Goal: Task Accomplishment & Management: Manage account settings

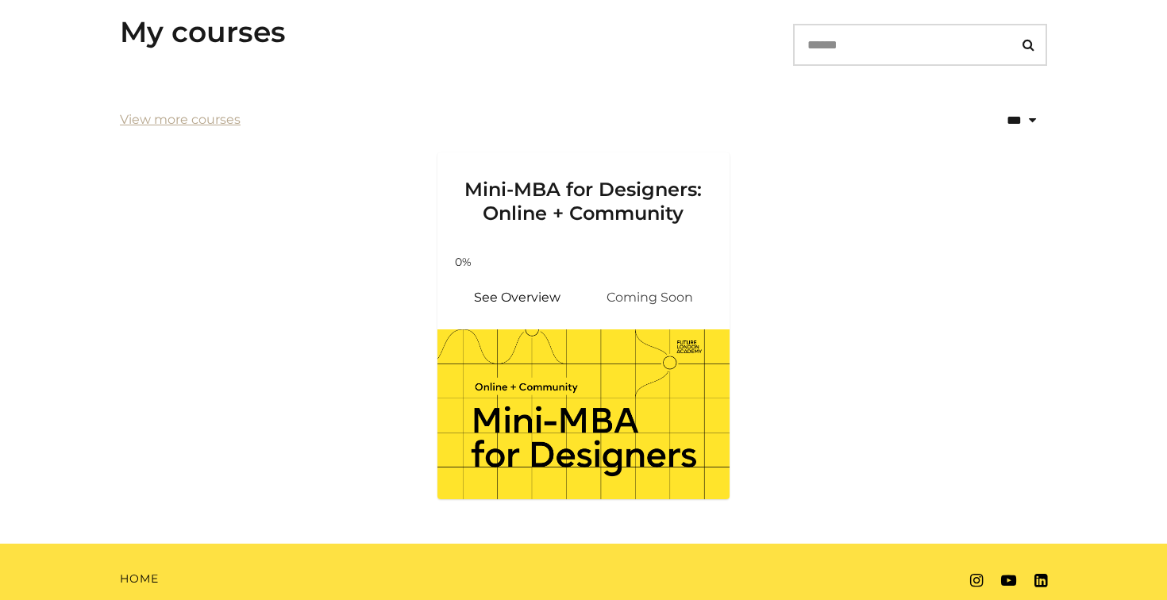
scroll to position [304, 0]
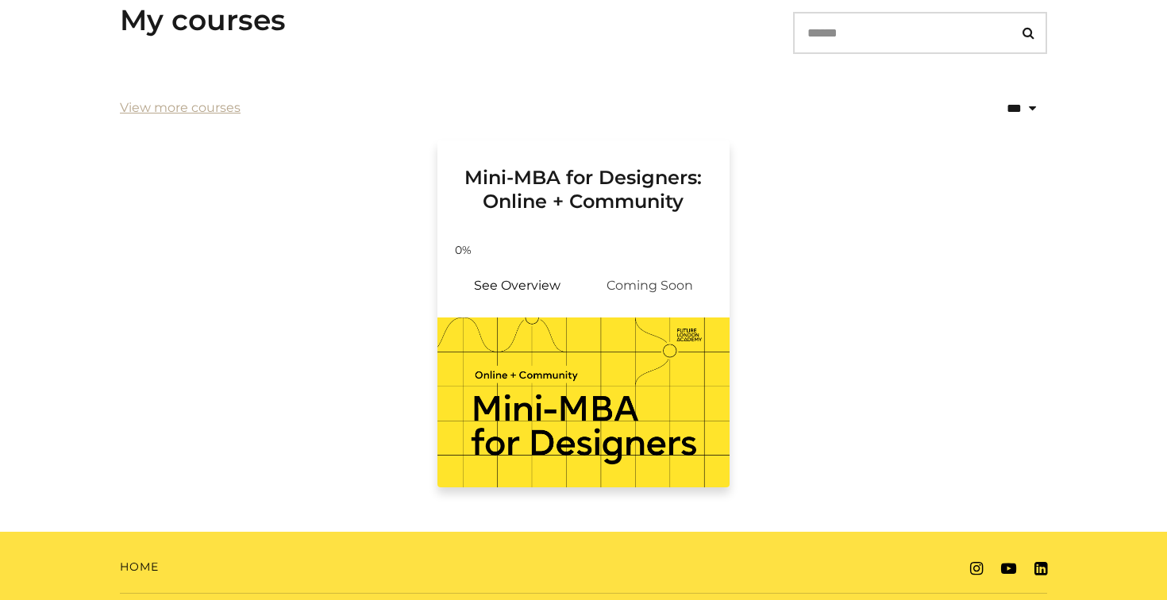
click at [666, 269] on span "Coming Soon" at bounding box center [650, 286] width 133 height 38
click at [556, 416] on img at bounding box center [584, 403] width 292 height 170
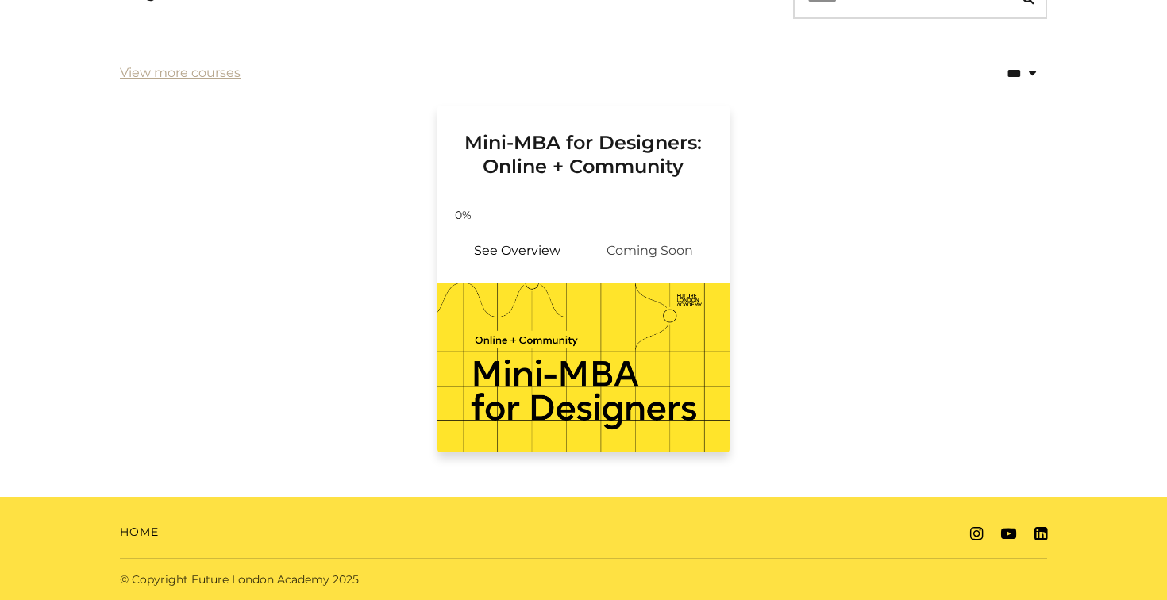
click at [547, 361] on img at bounding box center [584, 368] width 292 height 170
click at [513, 252] on link "See Overview" at bounding box center [516, 251] width 133 height 38
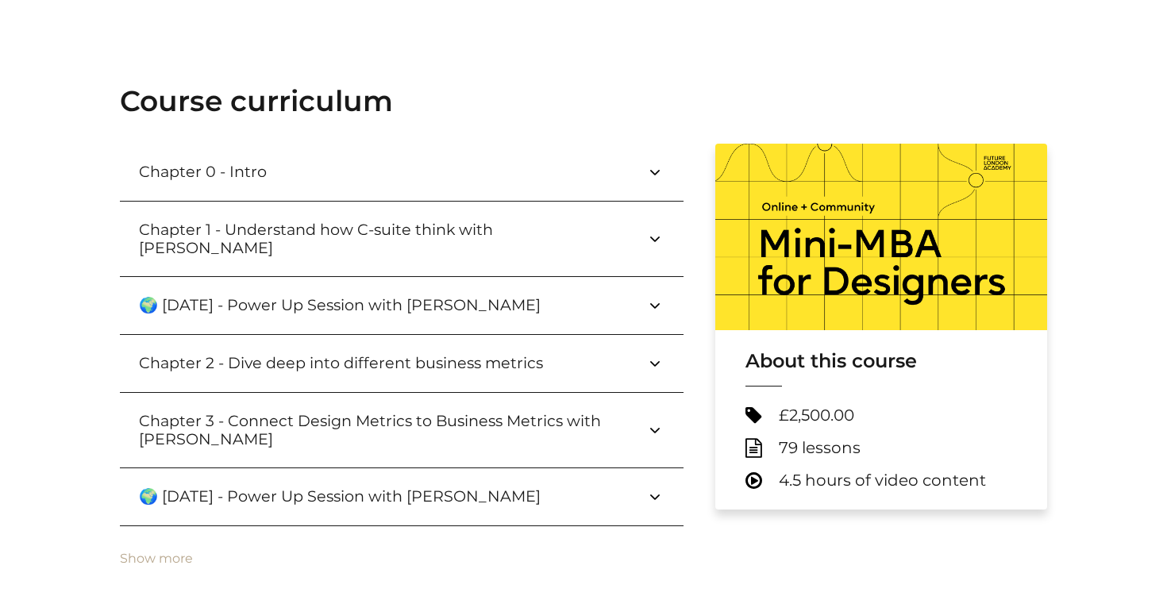
scroll to position [542, 0]
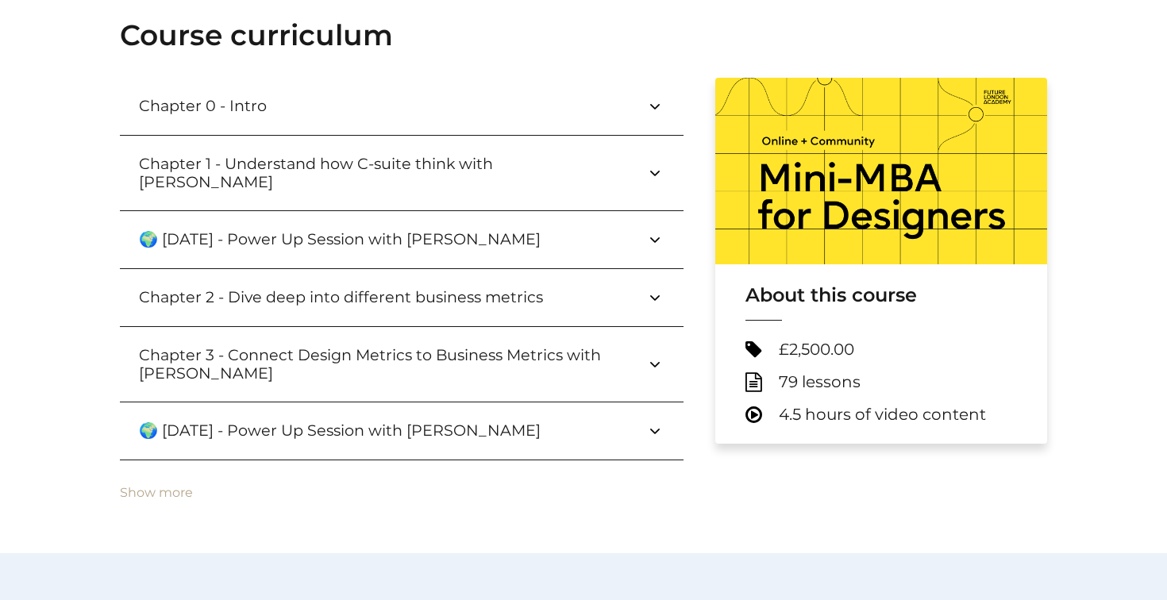
click at [323, 113] on button "Chapter 0 - Intro" at bounding box center [402, 106] width 564 height 57
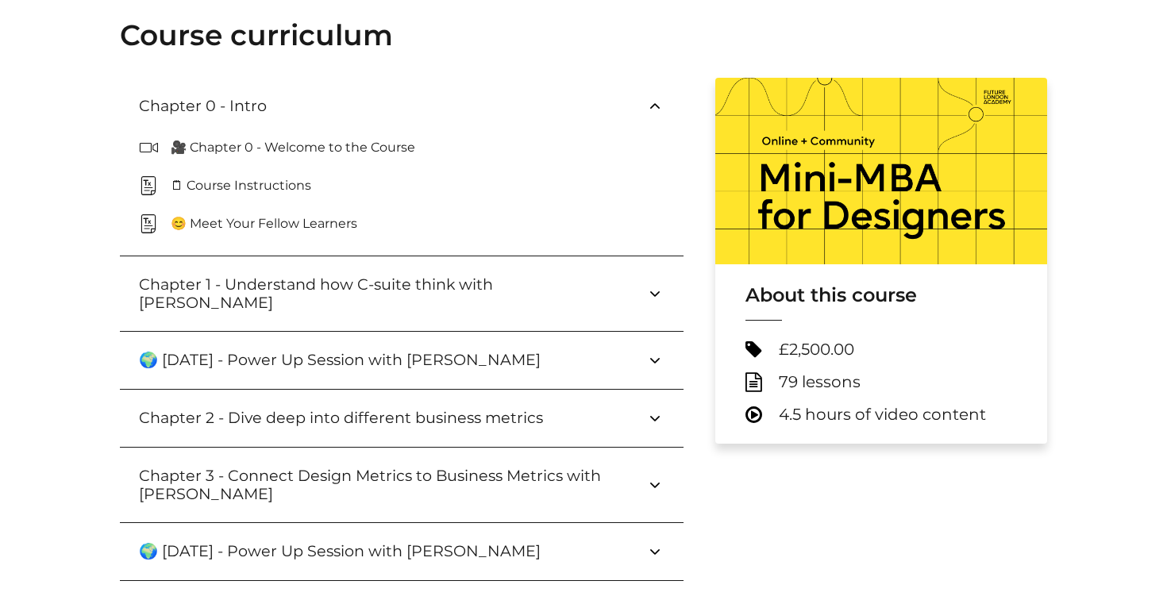
click at [261, 143] on p "🎥 Chapter 0 - Welcome to the Course" at bounding box center [299, 147] width 257 height 19
click at [151, 151] on icon at bounding box center [155, 147] width 32 height 19
click at [397, 283] on h3 "Chapter 1 - Understand how C-suite think with Paul Wright" at bounding box center [392, 294] width 507 height 37
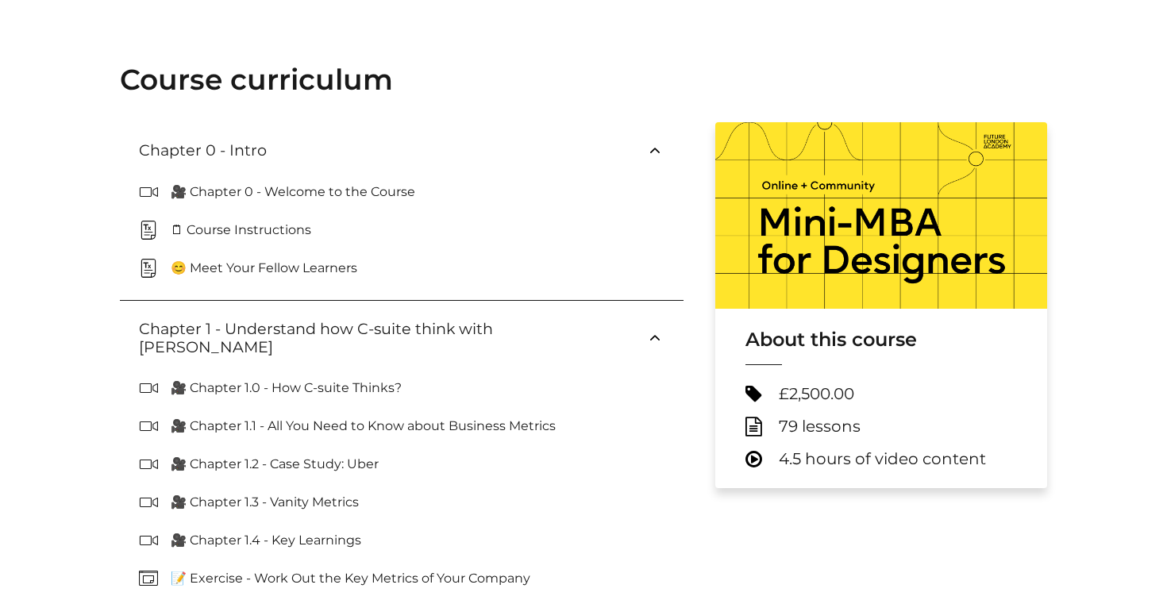
scroll to position [0, 0]
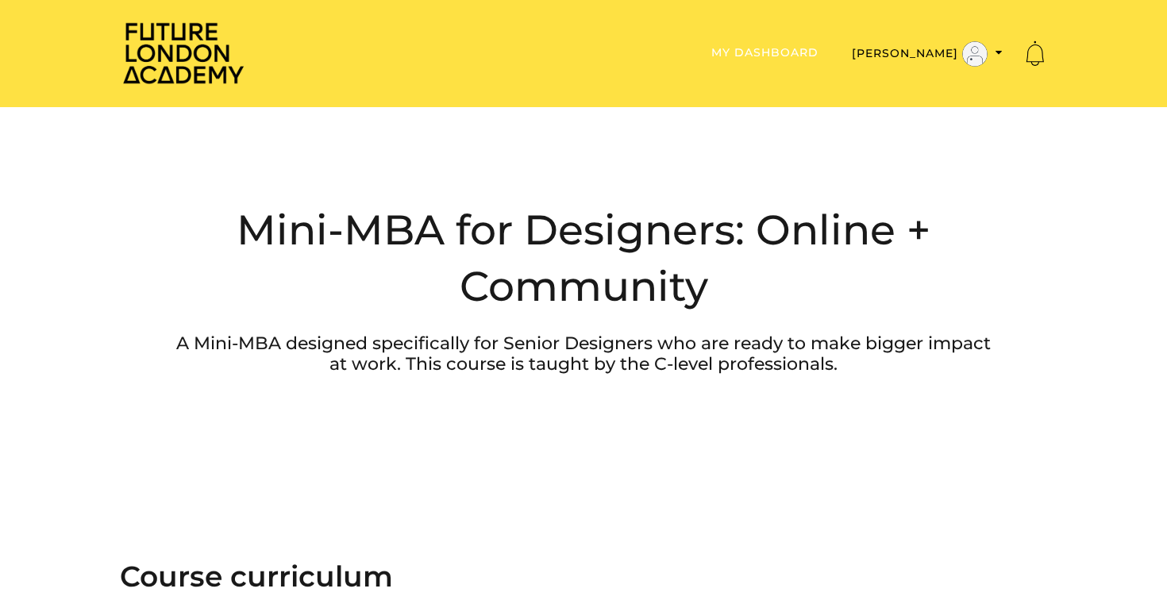
click at [819, 48] on link "My Dashboard" at bounding box center [764, 52] width 107 height 14
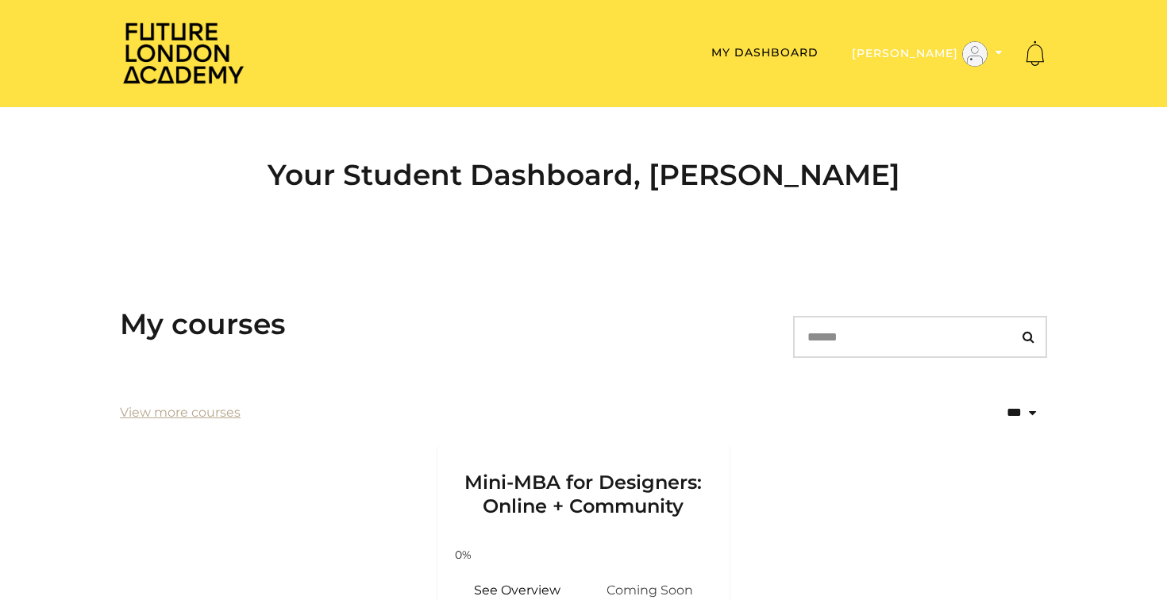
click at [940, 56] on button "[PERSON_NAME]" at bounding box center [927, 53] width 160 height 27
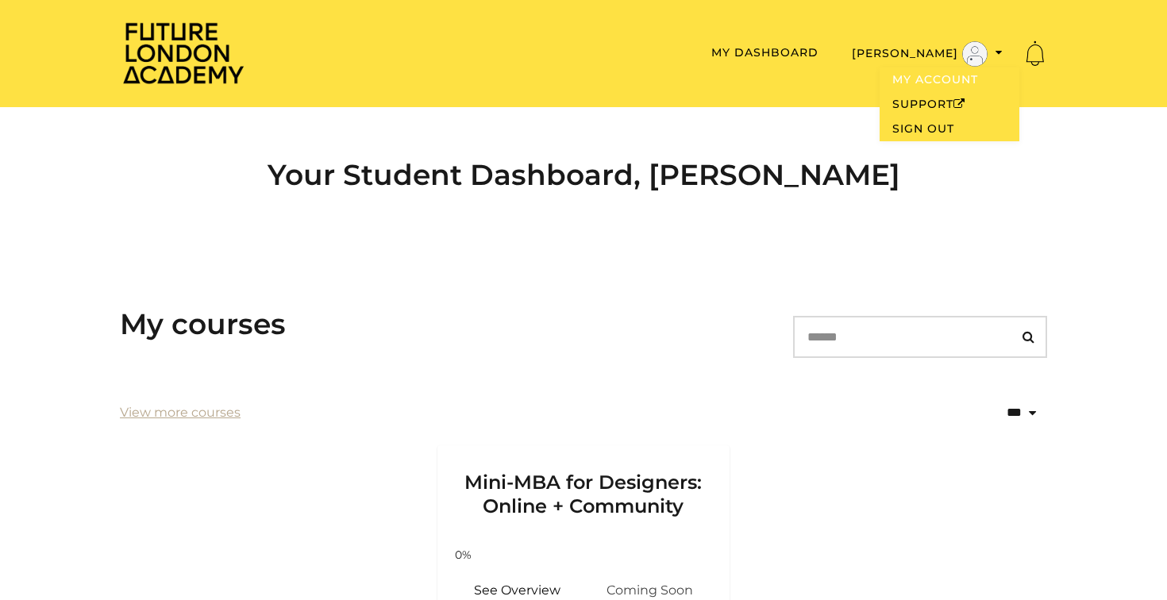
click at [939, 77] on link "My Account" at bounding box center [950, 79] width 140 height 25
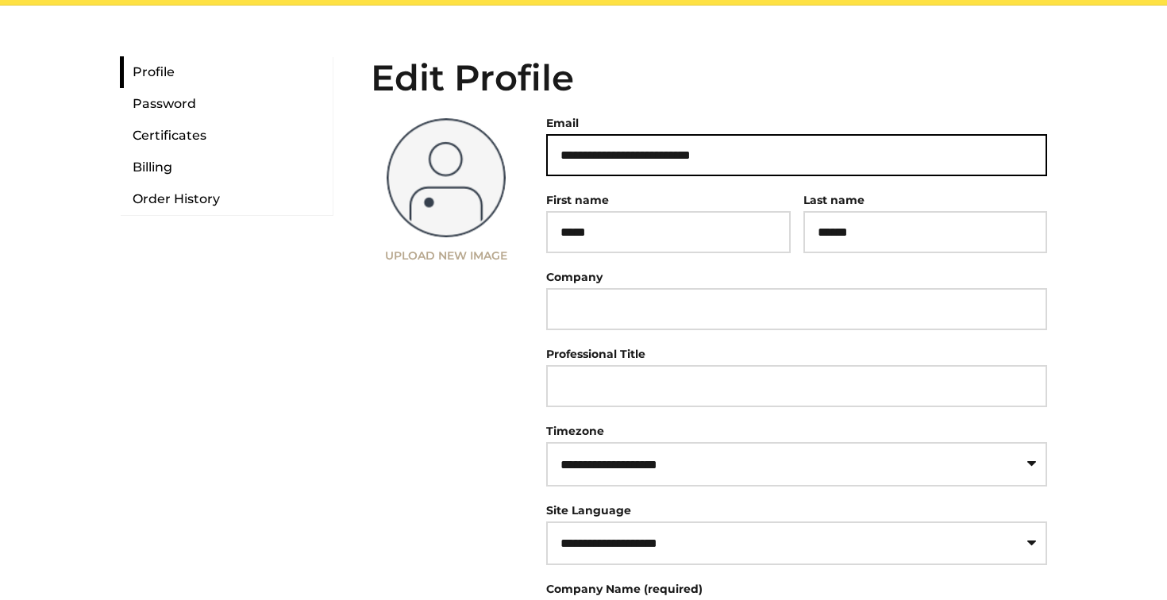
scroll to position [121, 0]
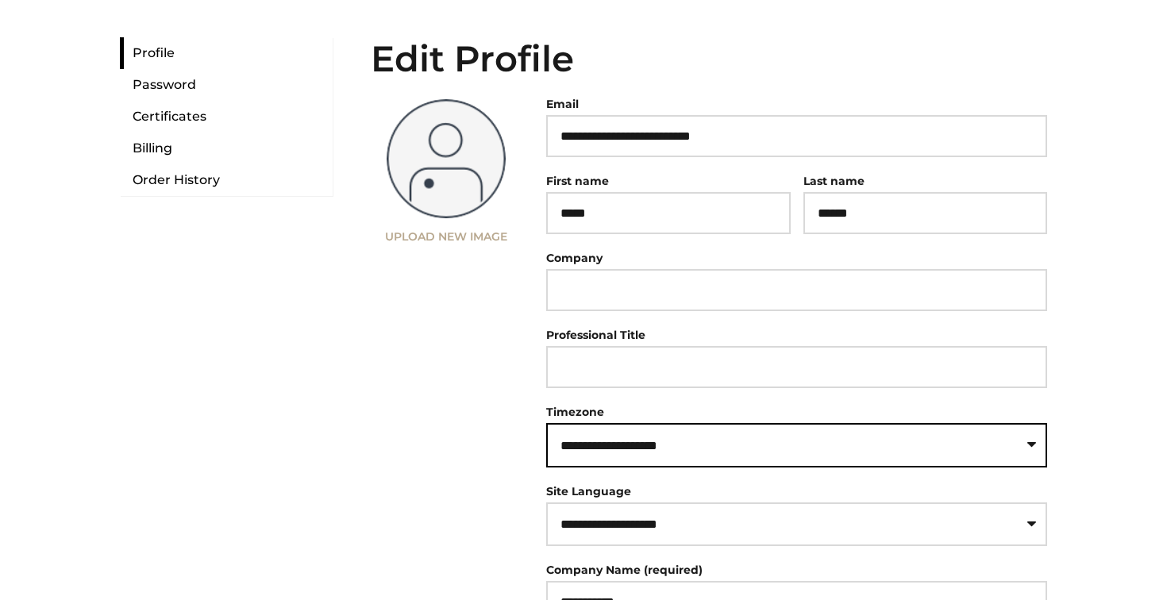
click at [772, 447] on select "**********" at bounding box center [796, 445] width 501 height 44
select select "**********"
click at [546, 431] on select "**********" at bounding box center [796, 445] width 501 height 44
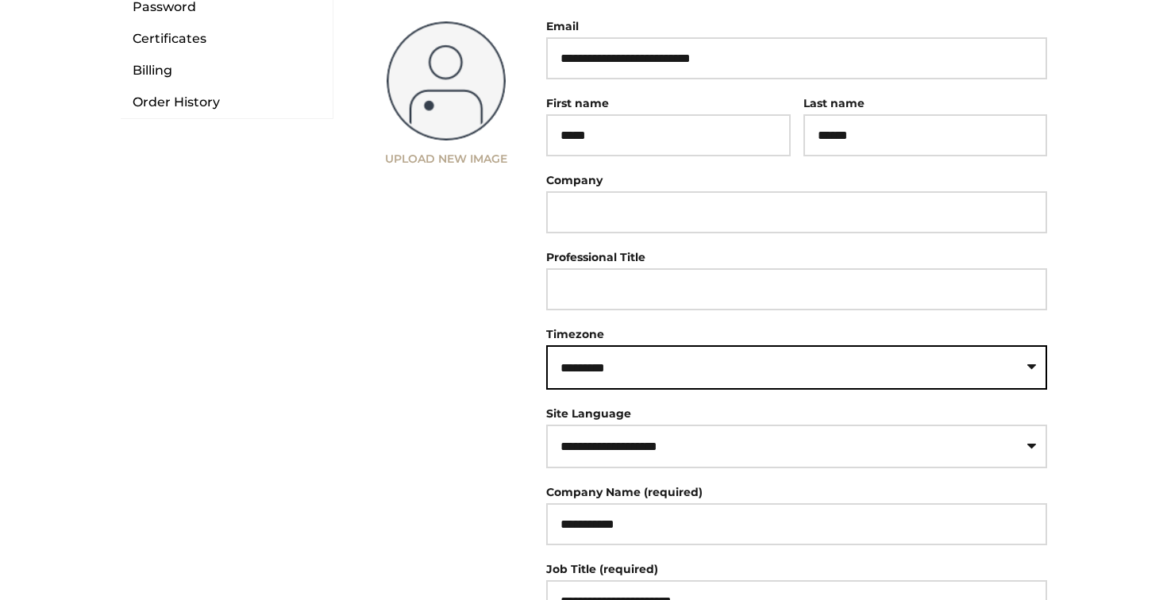
scroll to position [279, 0]
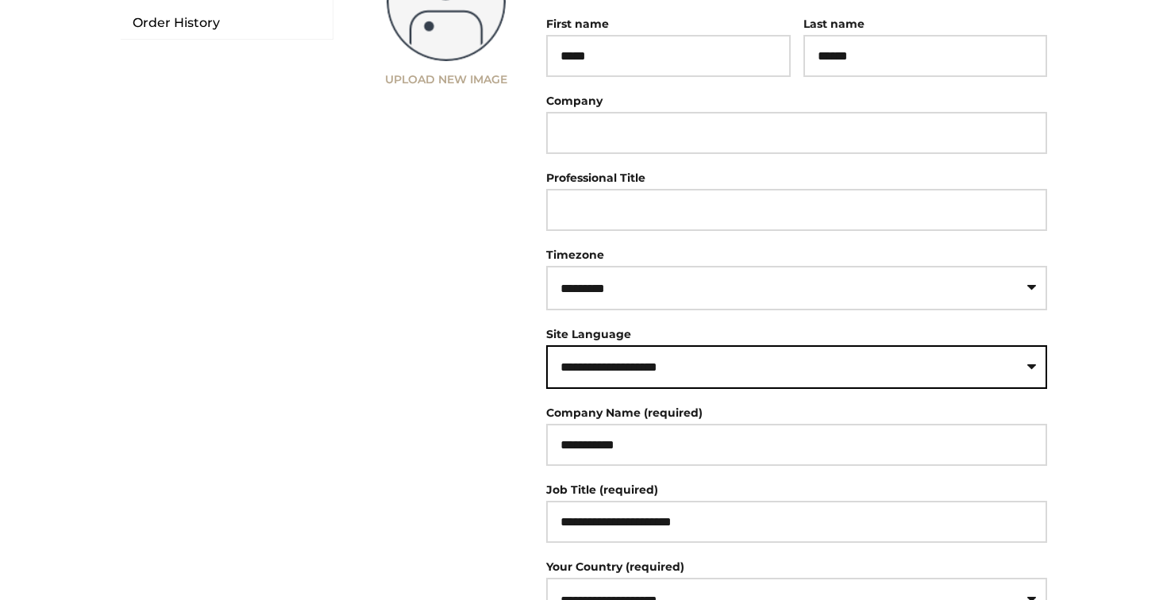
click at [732, 383] on select "**********" at bounding box center [796, 367] width 501 height 44
select select "**"
click at [546, 353] on select "**********" at bounding box center [796, 367] width 501 height 44
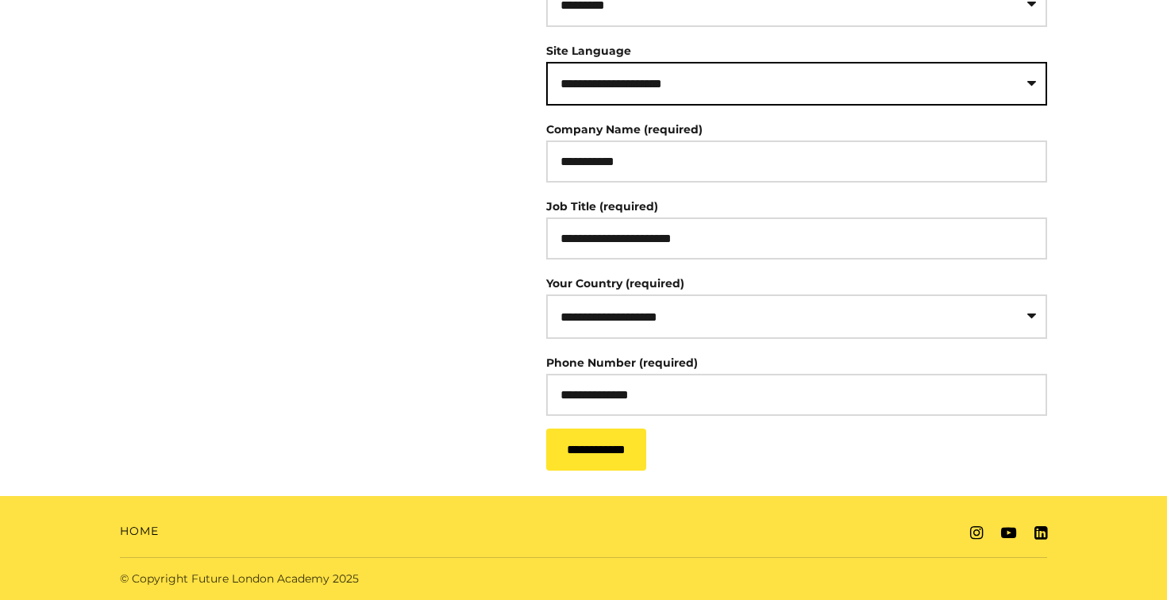
scroll to position [577, 0]
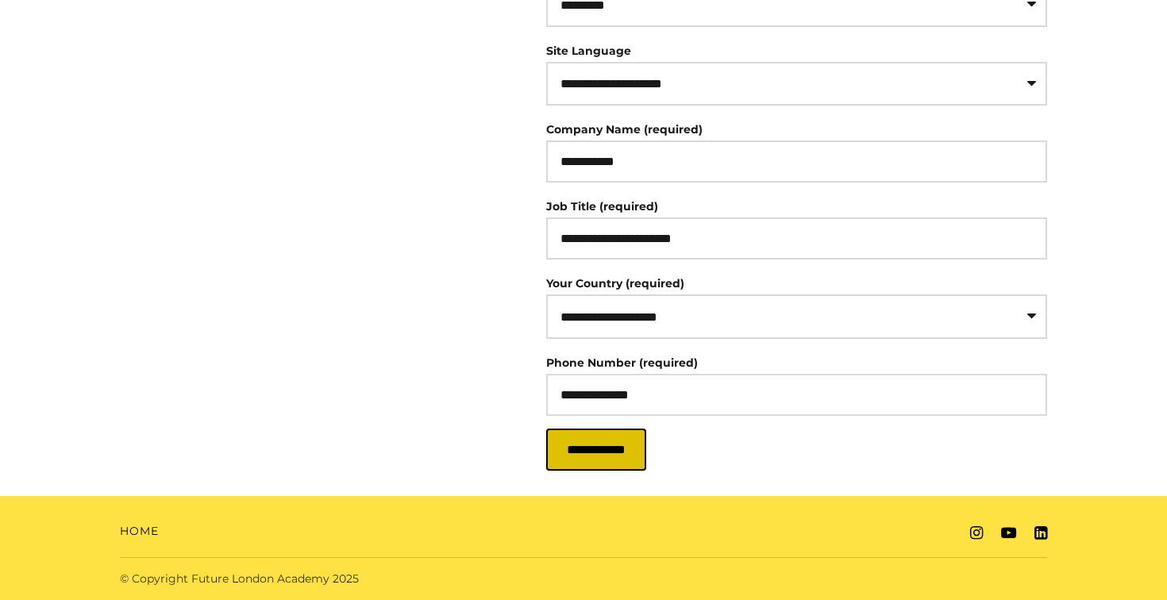
click at [646, 445] on input "**********" at bounding box center [596, 450] width 100 height 42
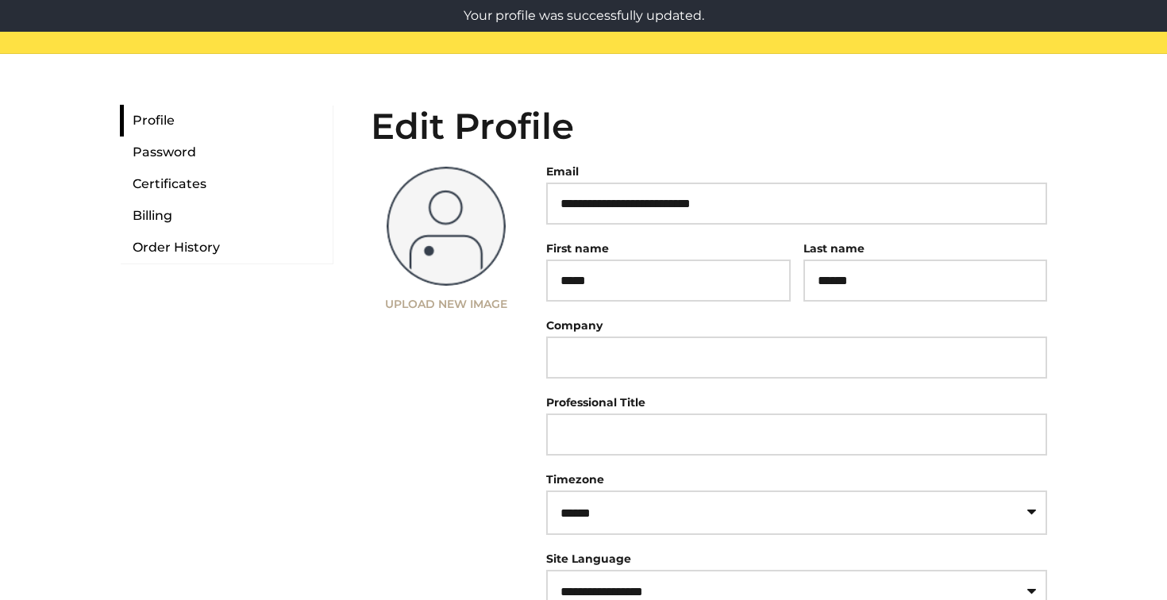
scroll to position [7, 0]
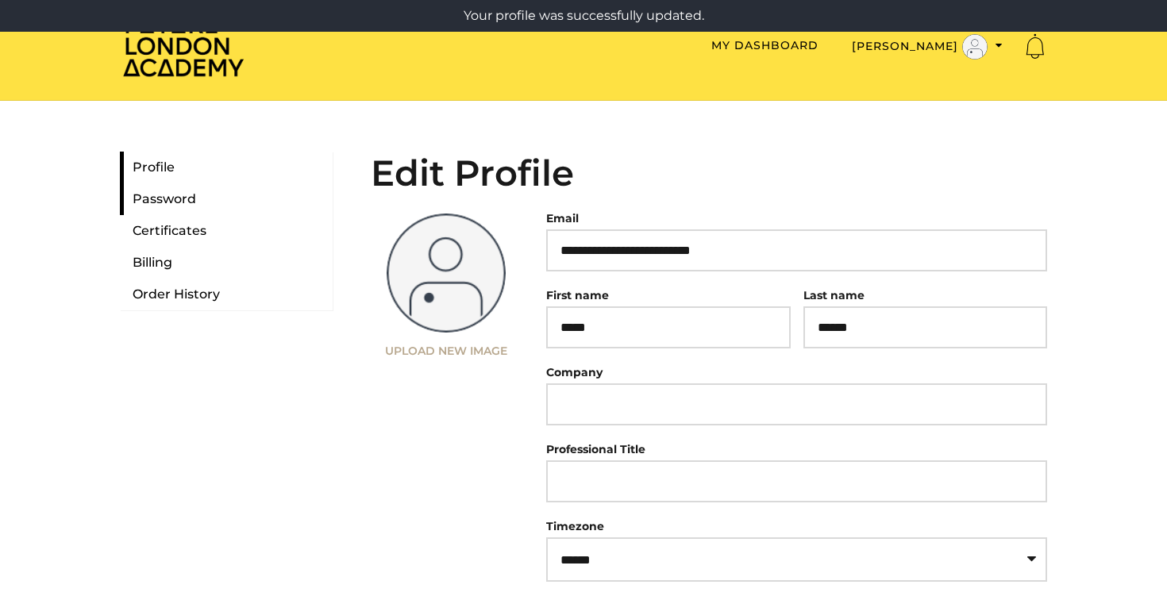
click at [183, 198] on link "Password" at bounding box center [226, 199] width 213 height 32
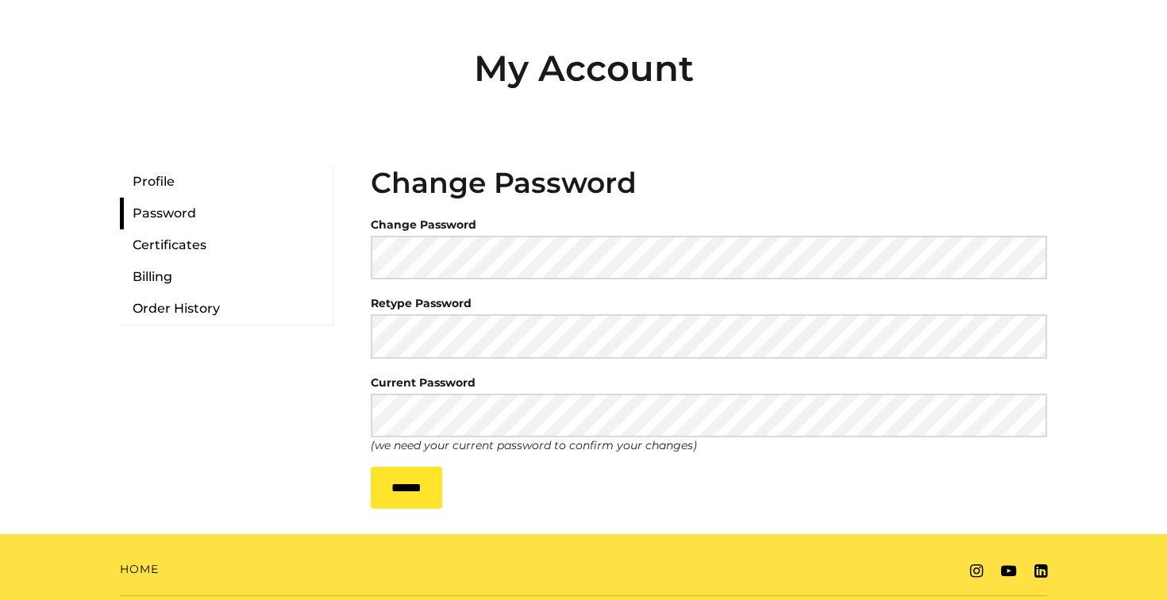
scroll to position [152, 0]
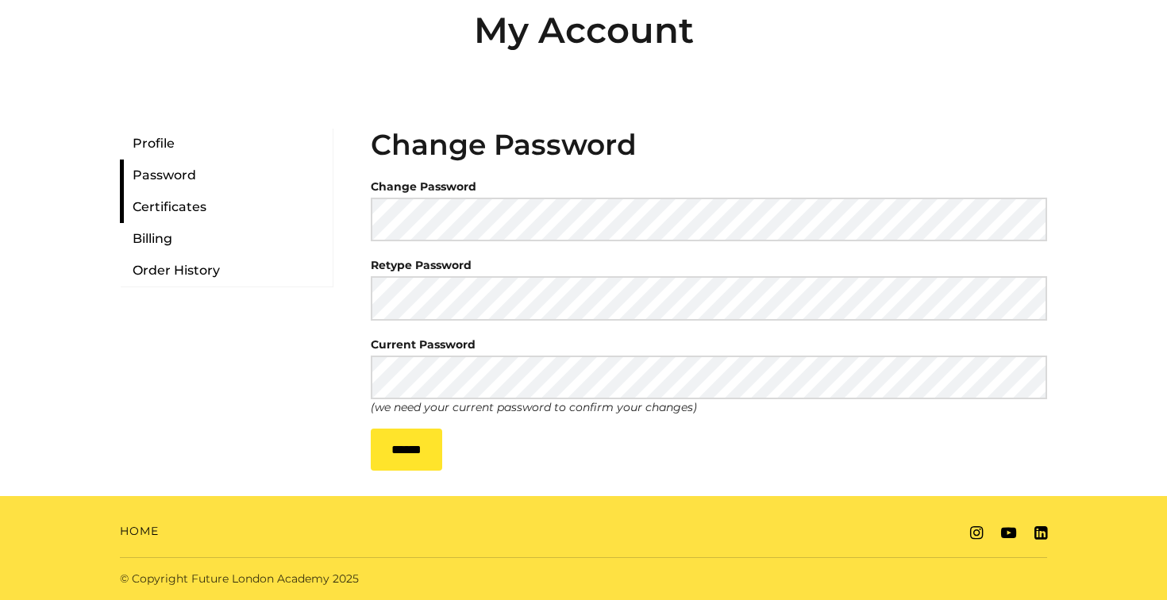
click at [178, 206] on link "Certificates" at bounding box center [226, 207] width 213 height 32
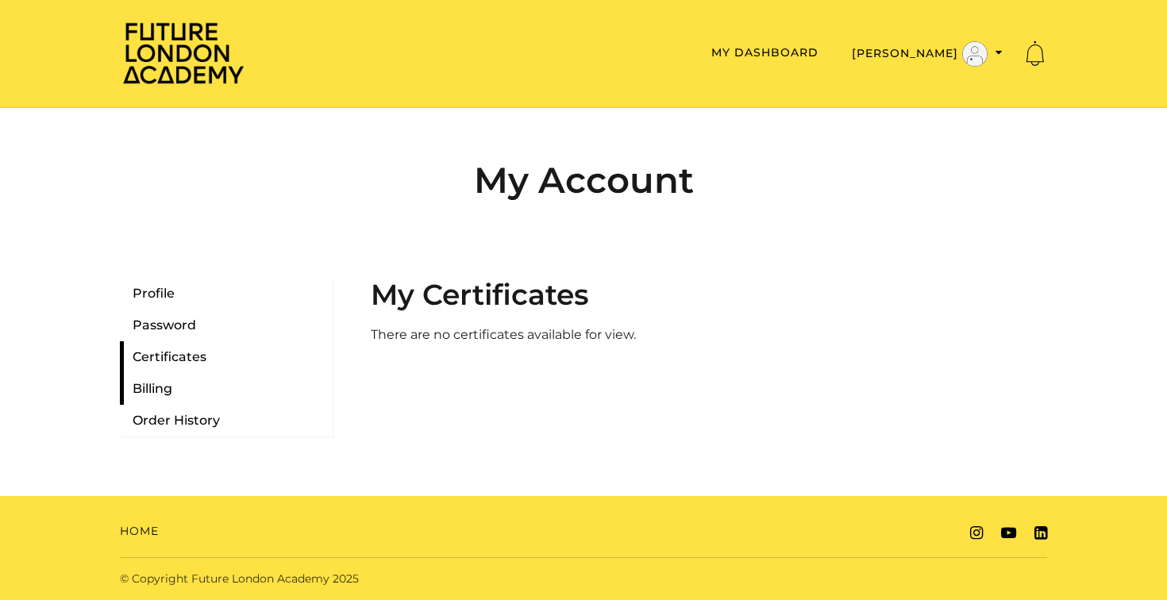
click at [161, 391] on link "Billing" at bounding box center [226, 389] width 213 height 32
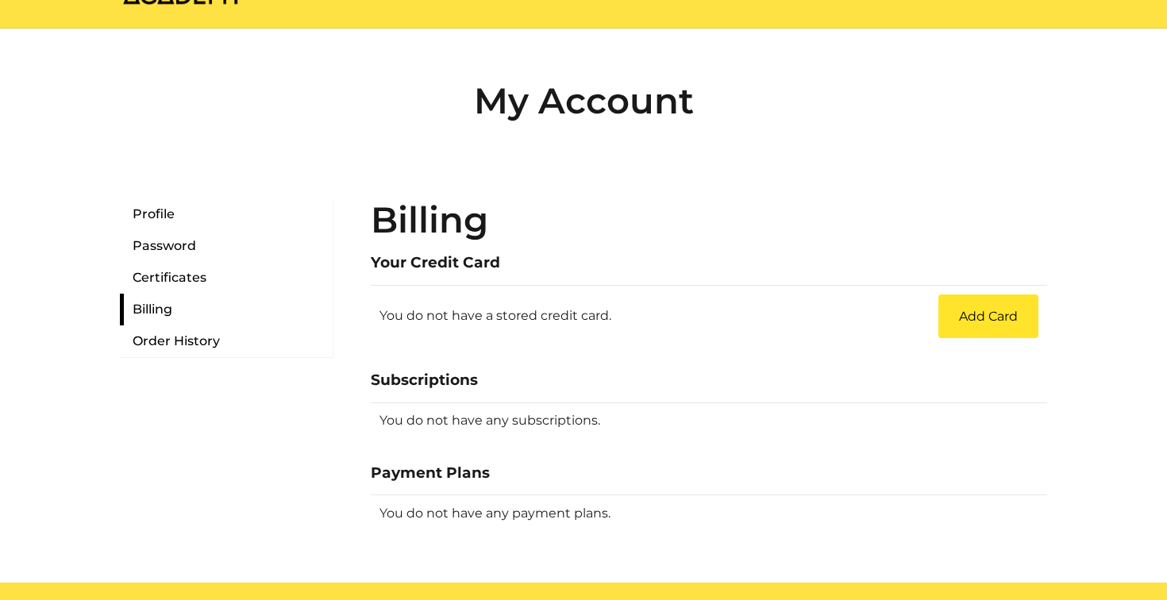
scroll to position [166, 0]
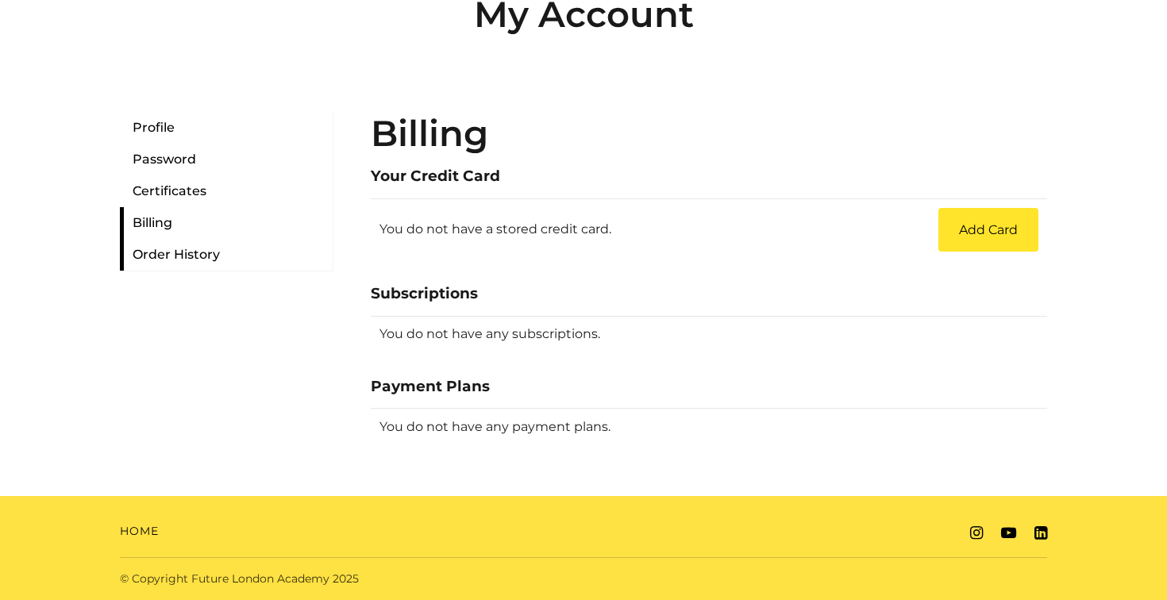
click at [170, 259] on link "Order History" at bounding box center [226, 255] width 213 height 32
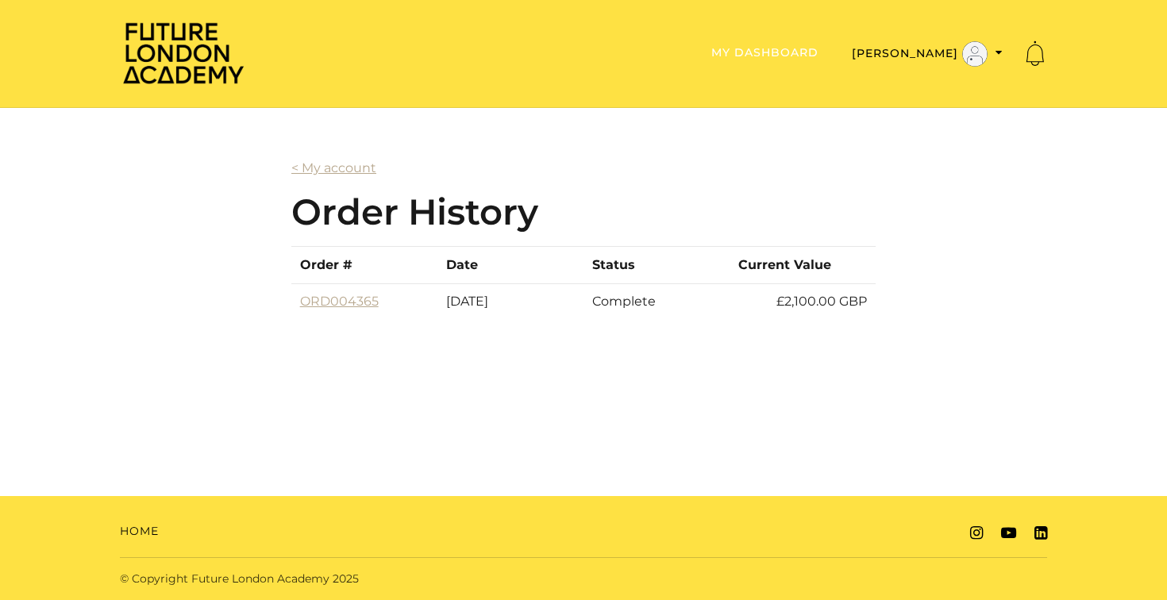
click at [812, 58] on link "My Dashboard" at bounding box center [764, 52] width 107 height 14
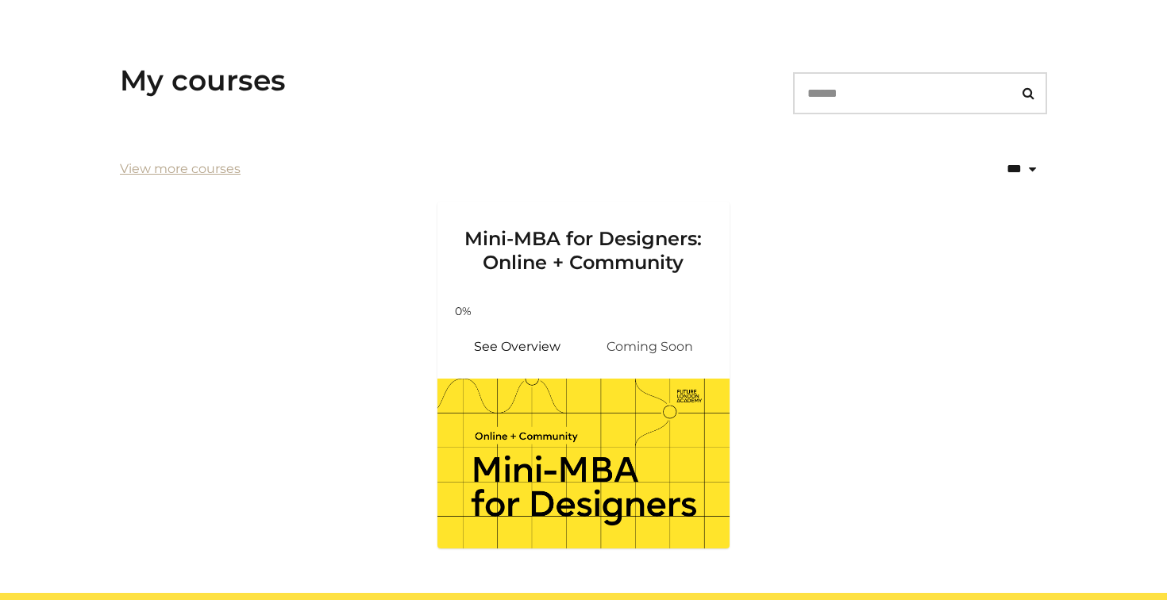
scroll to position [284, 0]
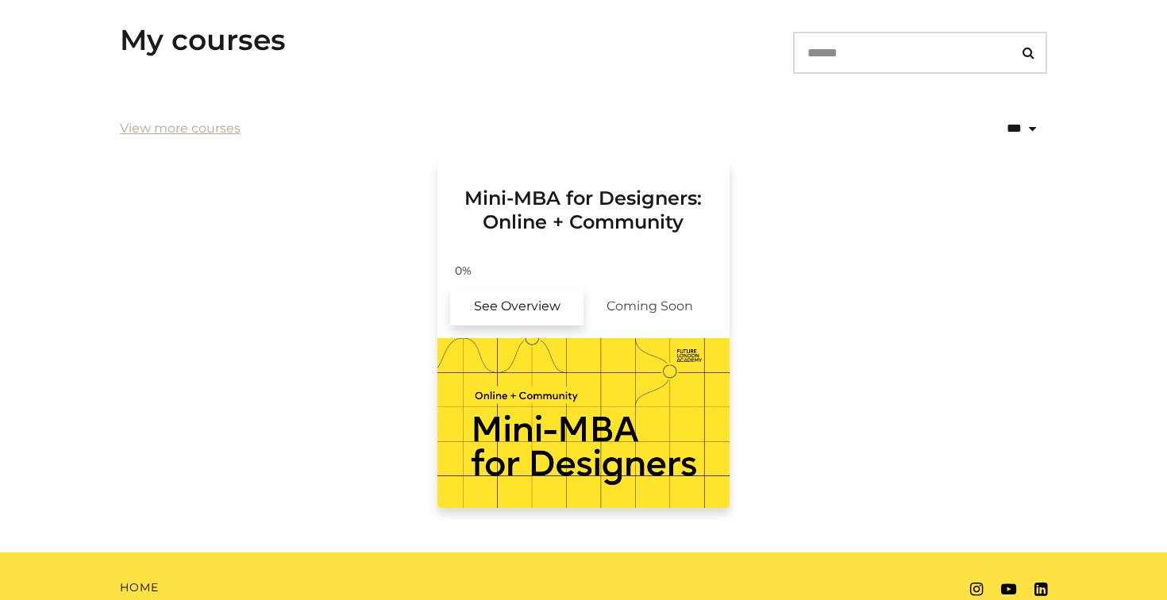
click at [499, 312] on link "See Overview" at bounding box center [516, 306] width 133 height 38
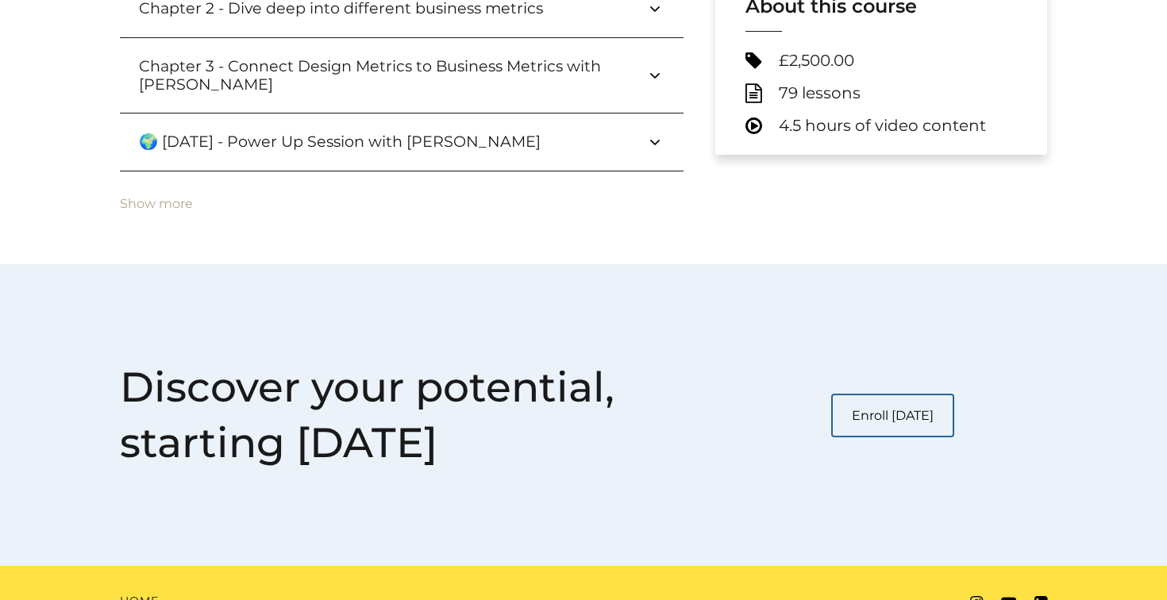
scroll to position [883, 0]
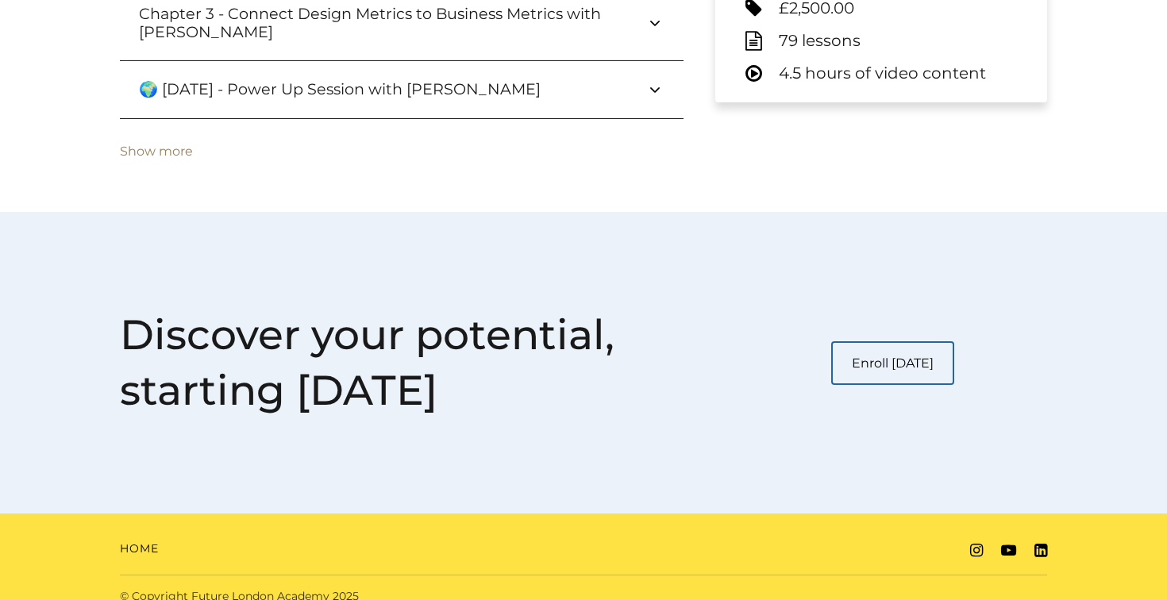
click at [170, 145] on button "Show more" at bounding box center [156, 152] width 73 height 14
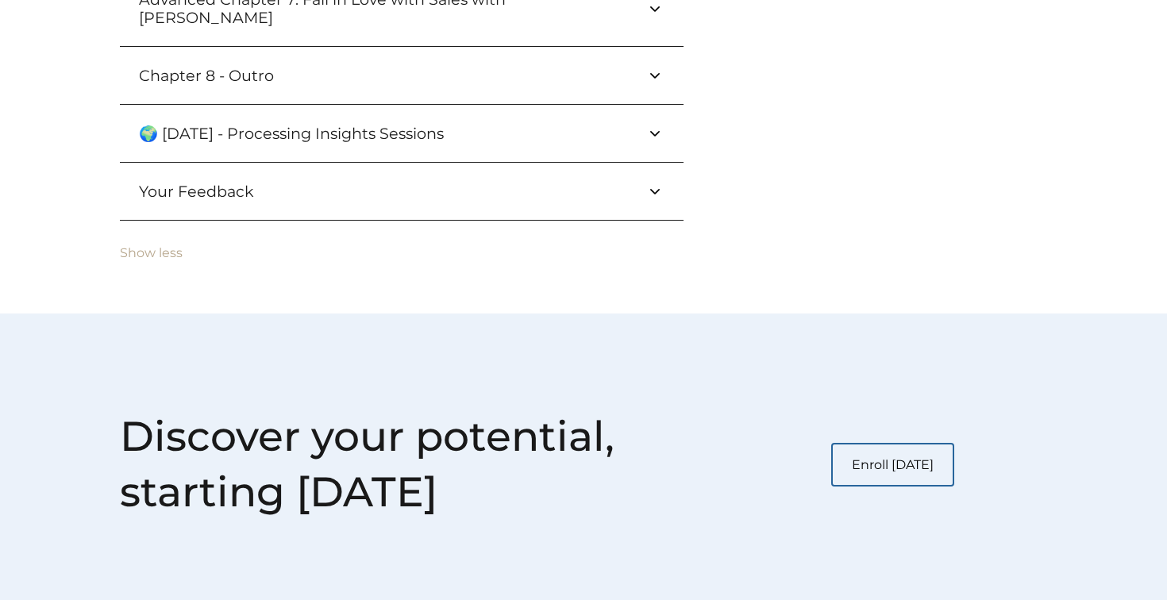
scroll to position [1399, 0]
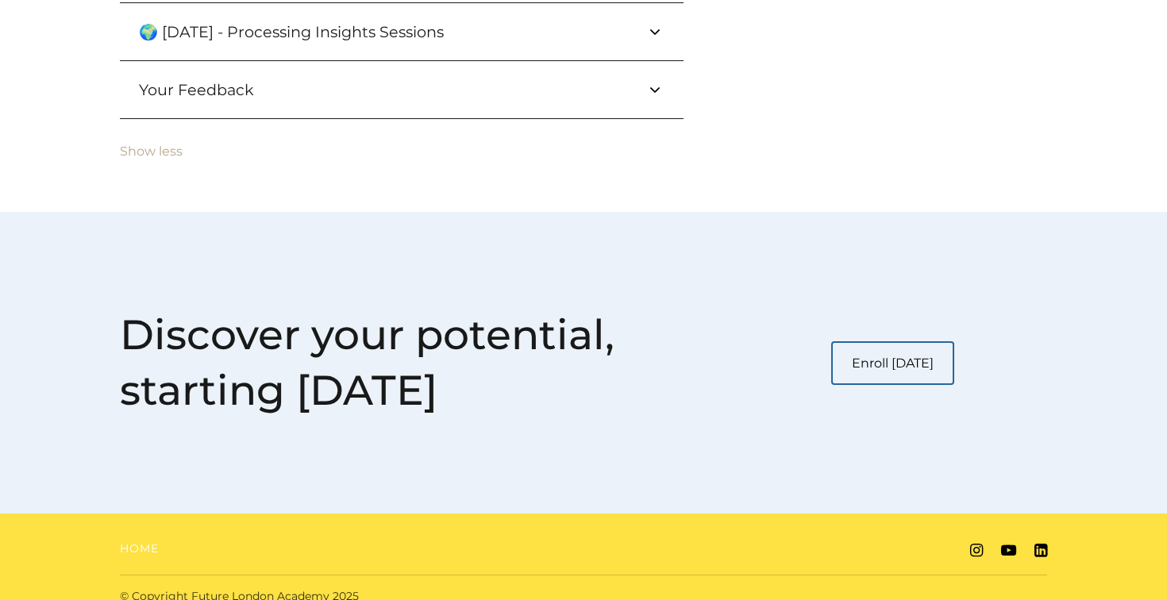
click at [152, 541] on link "Home" at bounding box center [139, 549] width 39 height 17
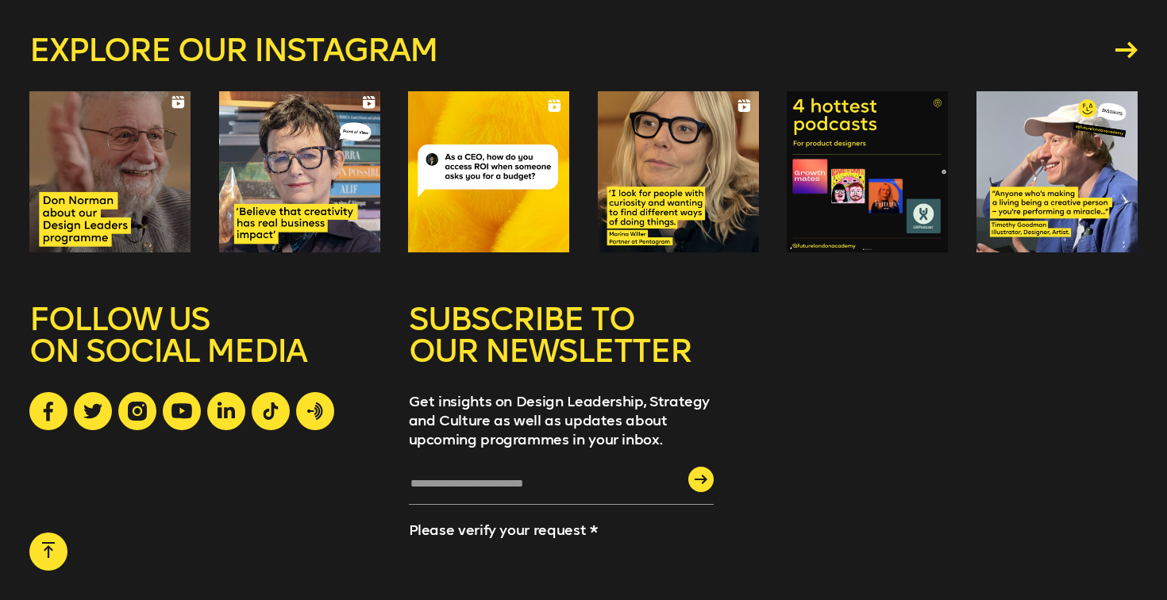
scroll to position [4270, 0]
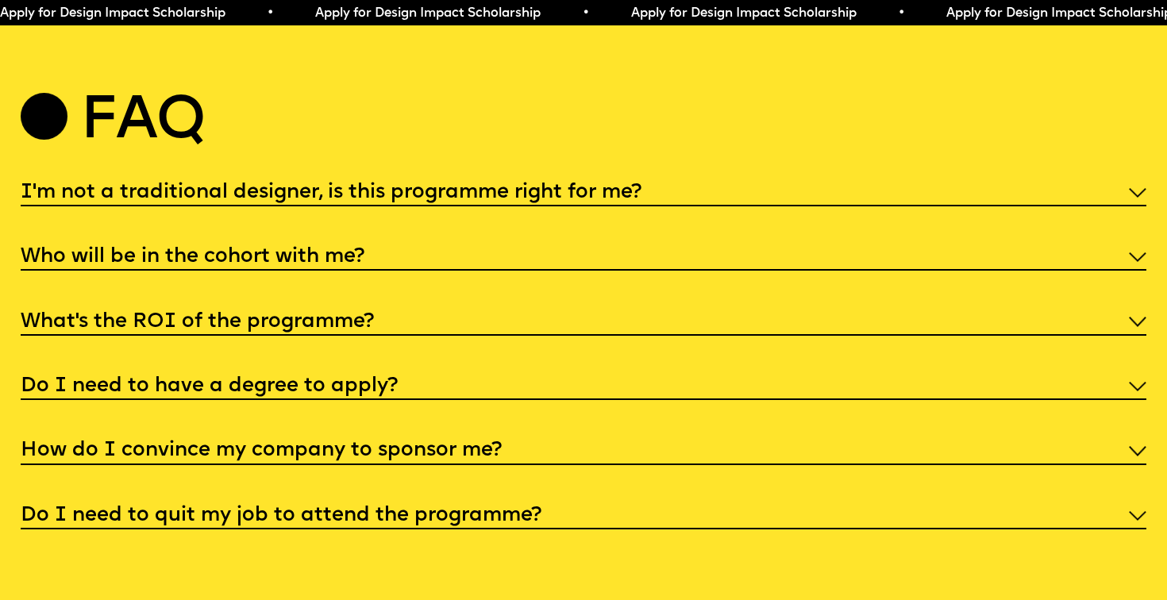
scroll to position [6036, 0]
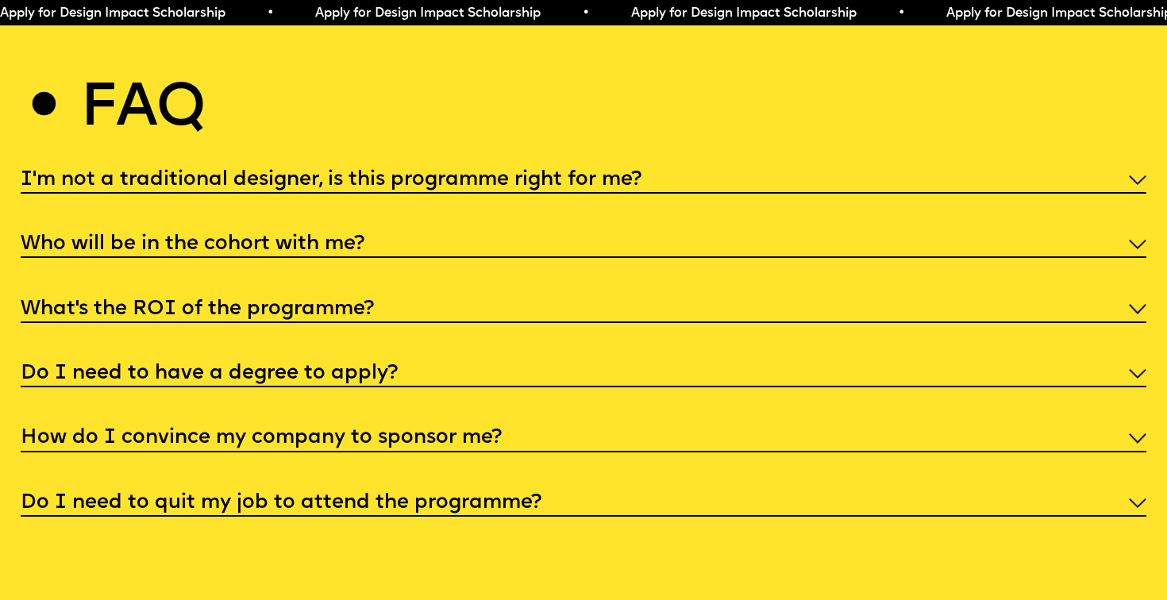
click at [901, 358] on div "Do I need to have a degree to apply?" at bounding box center [584, 372] width 1127 height 29
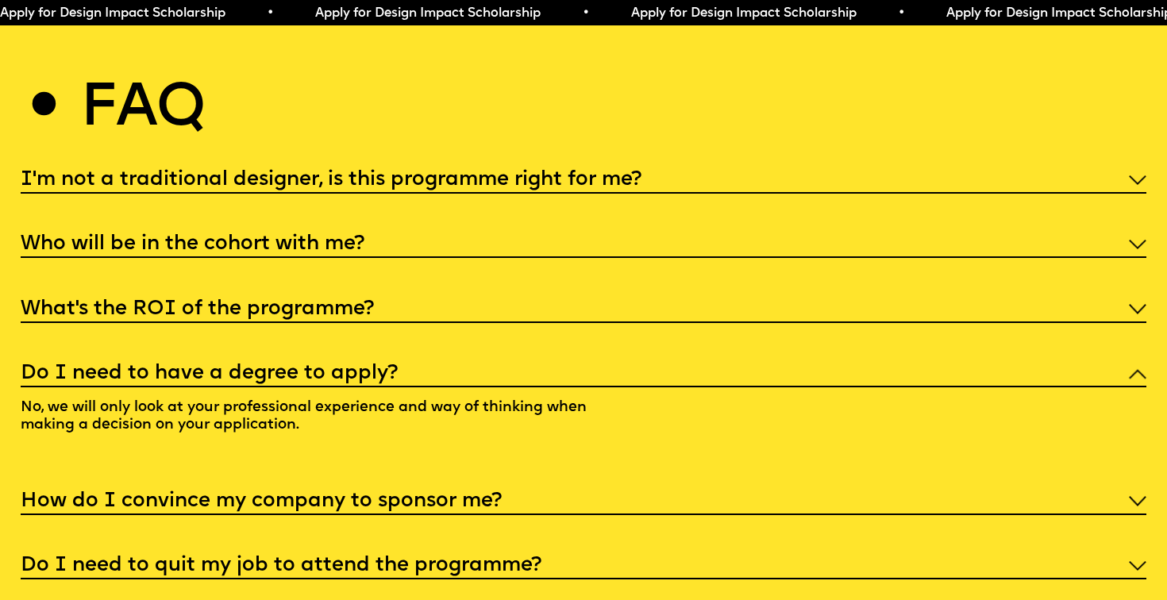
click at [900, 358] on div "Do I need to have a degree to apply?" at bounding box center [584, 372] width 1127 height 29
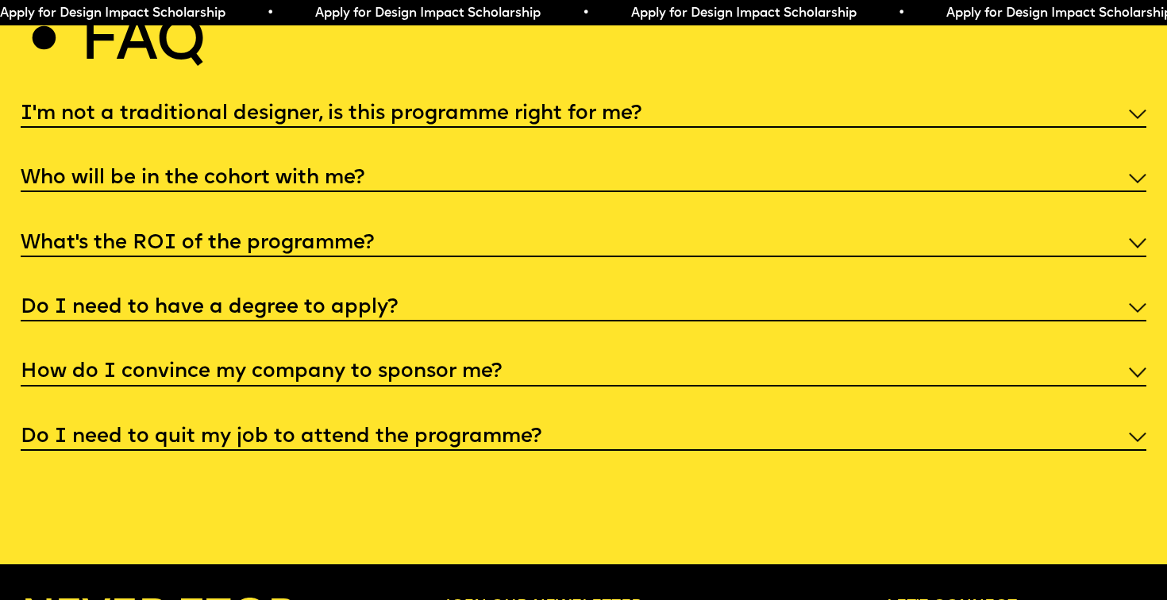
scroll to position [6147, 0]
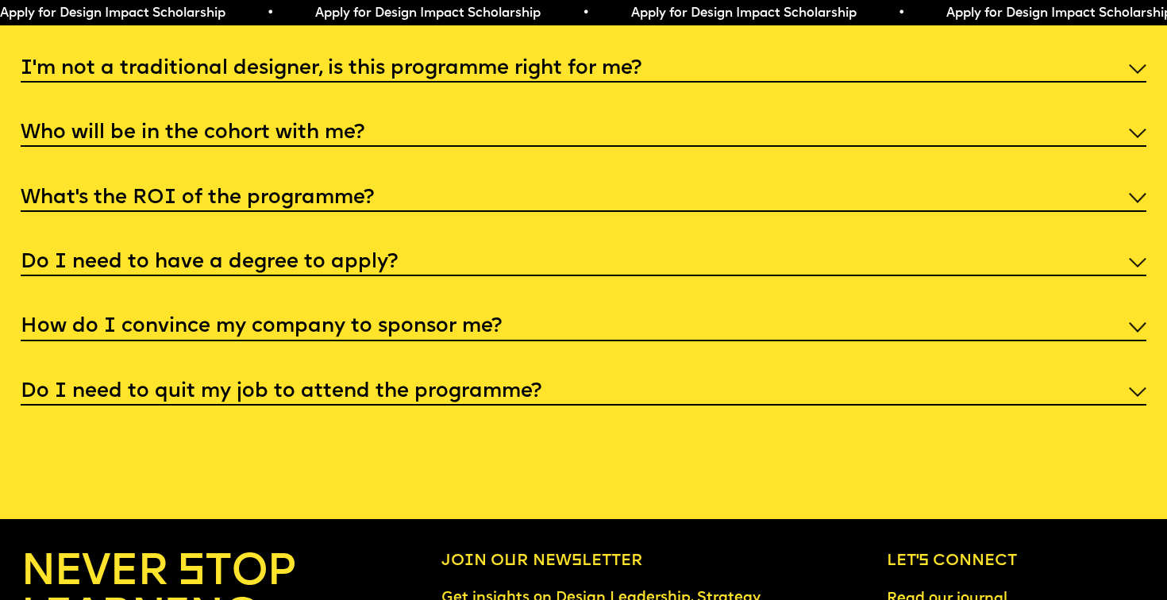
click at [885, 311] on div "How do I convince my company to sponsor me?" at bounding box center [584, 325] width 1127 height 29
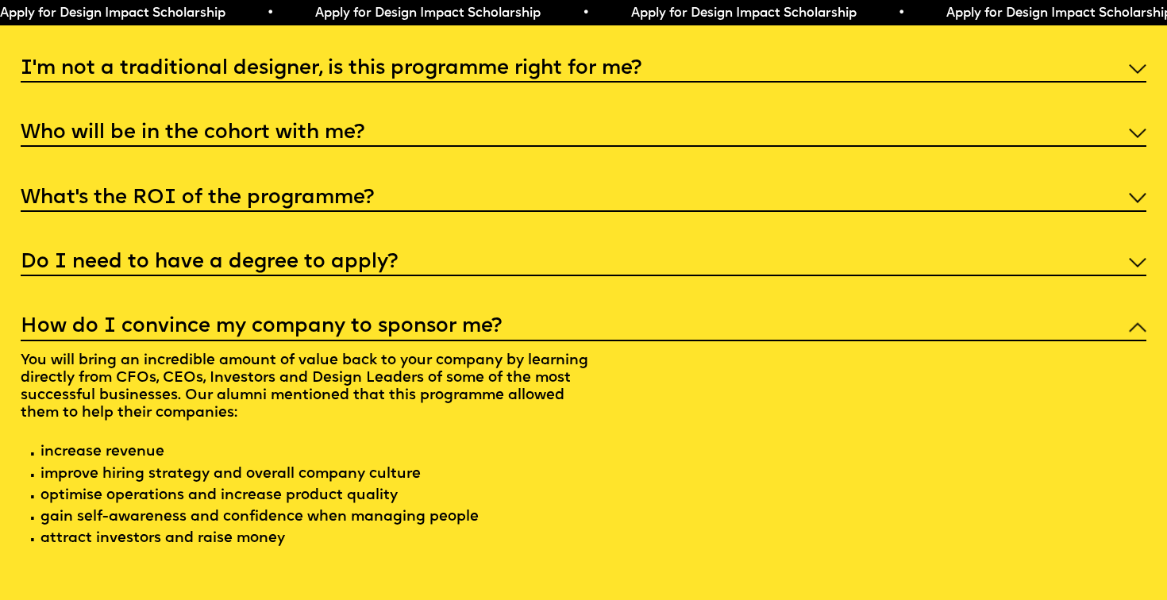
click at [885, 311] on div "How do I convince my company to sponsor me?" at bounding box center [584, 325] width 1127 height 29
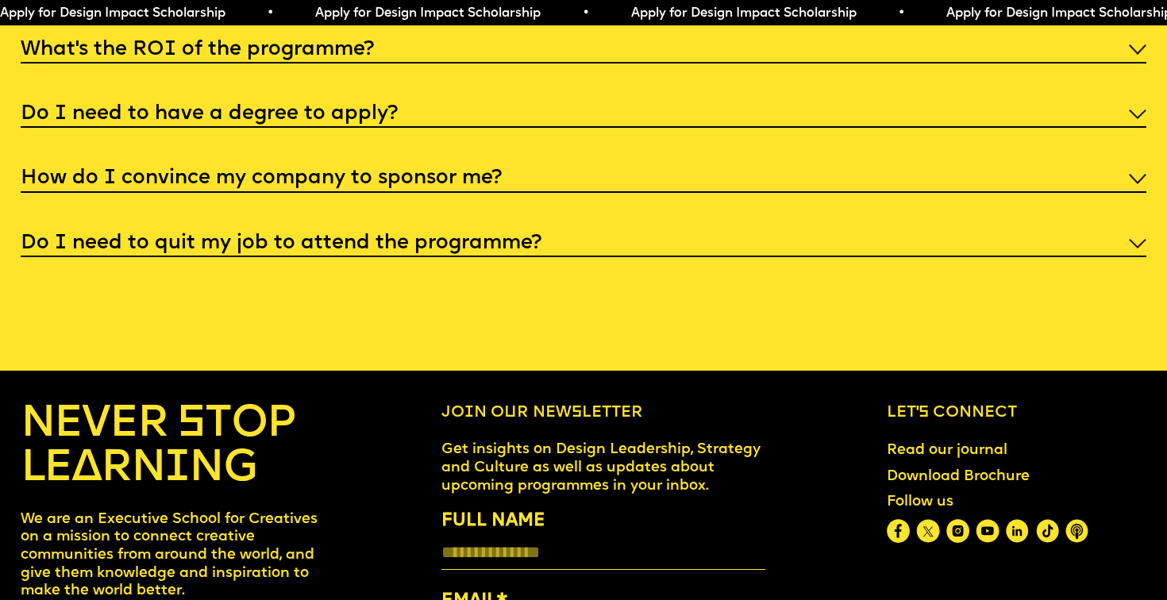
scroll to position [6311, 0]
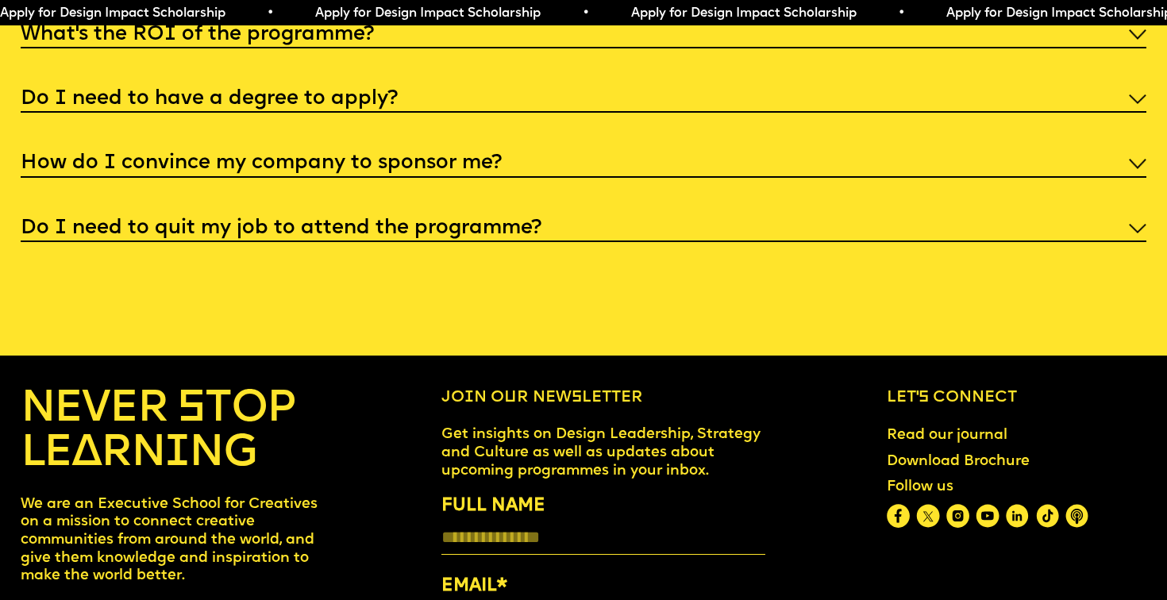
click at [797, 222] on div "Do I need to quit my job to attend the programme?" at bounding box center [584, 227] width 1127 height 29
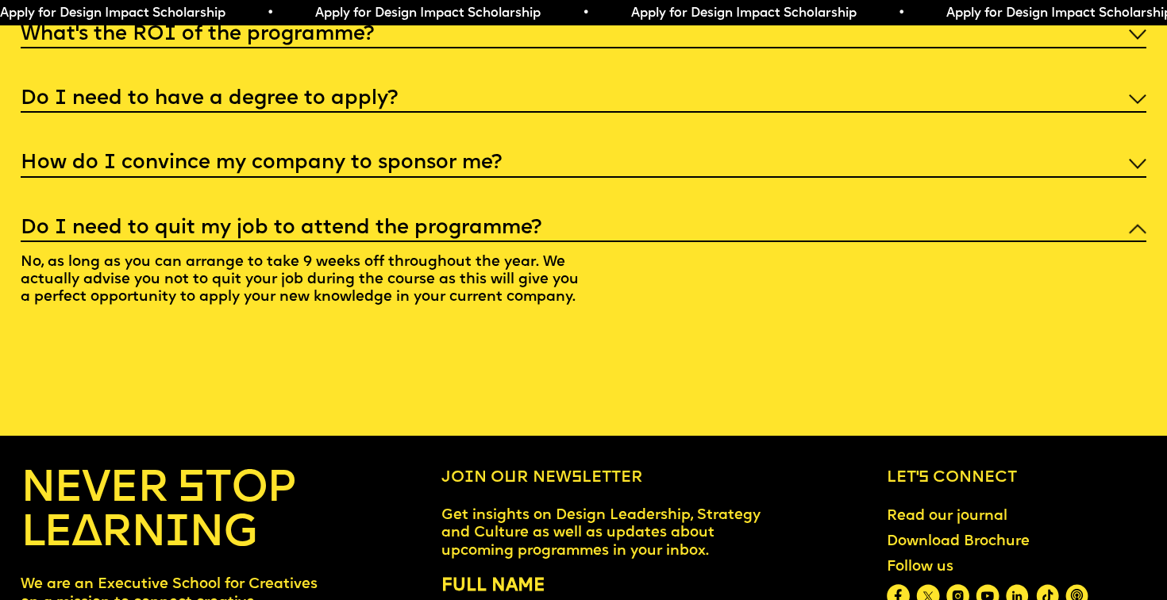
click at [784, 214] on div "Do I need to quit my job to attend the programme?" at bounding box center [584, 227] width 1127 height 29
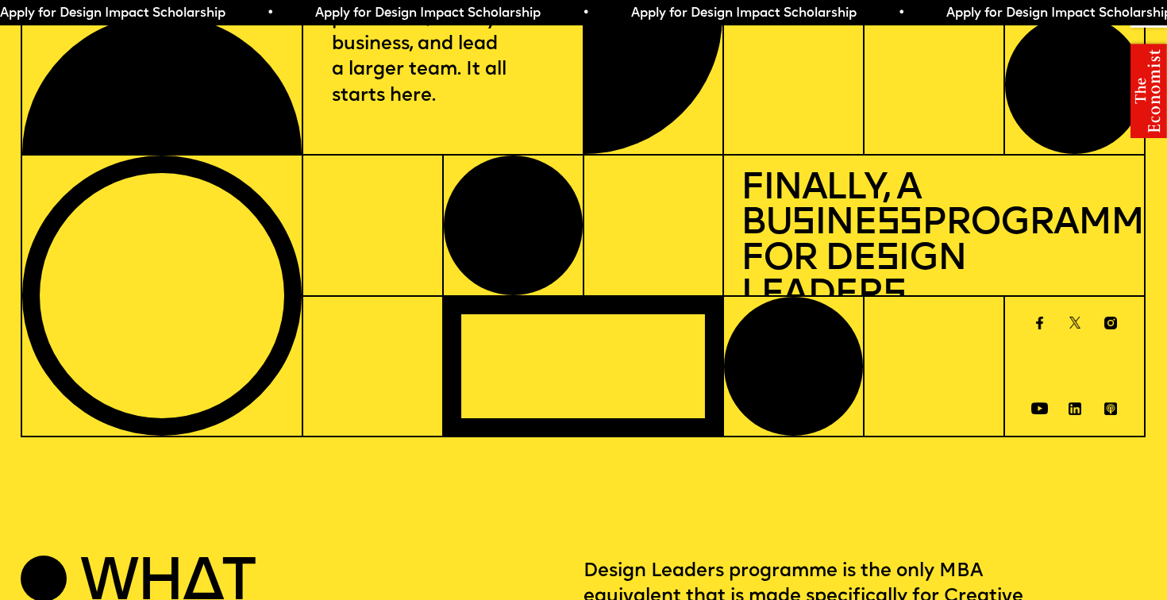
scroll to position [0, 0]
